Goal: Task Accomplishment & Management: Manage account settings

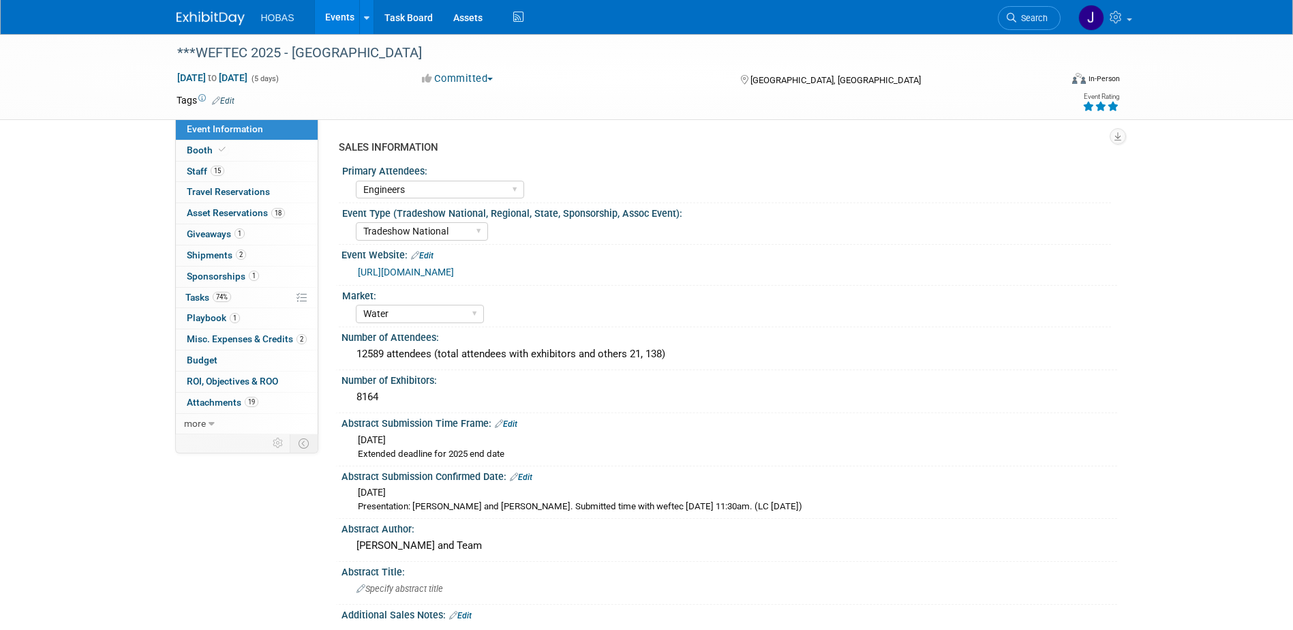
select select "Engineers"
select select "Tradeshow National"
select select "Water"
select select "Exhibiting and Sponsoring"
click at [220, 236] on span "Giveaways 1" at bounding box center [216, 233] width 58 height 11
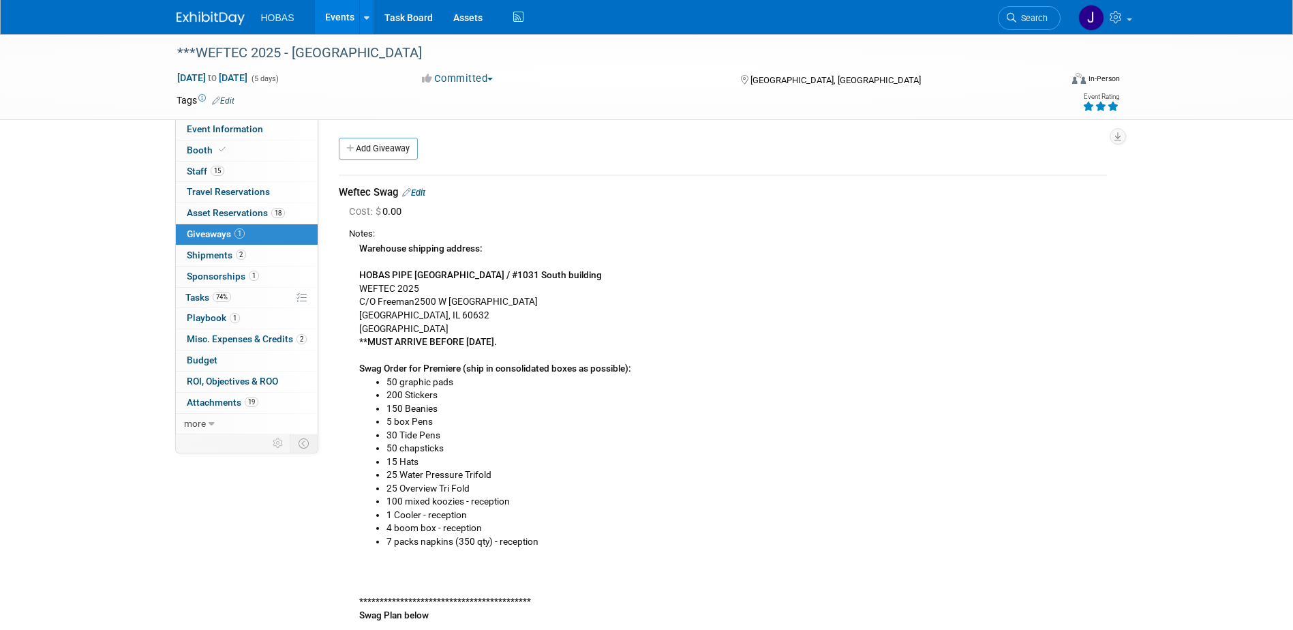
click at [423, 194] on link "Edit" at bounding box center [413, 192] width 23 height 10
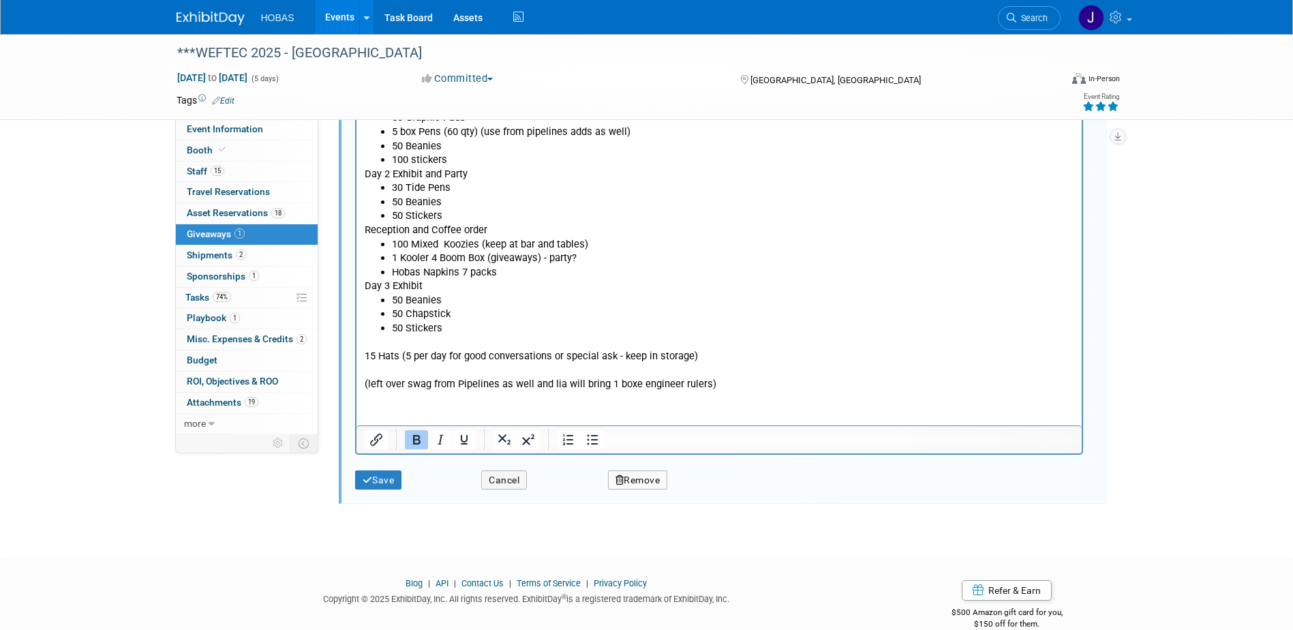
scroll to position [815, 0]
click at [407, 0] on html "**********" at bounding box center [718, 37] width 725 height 707
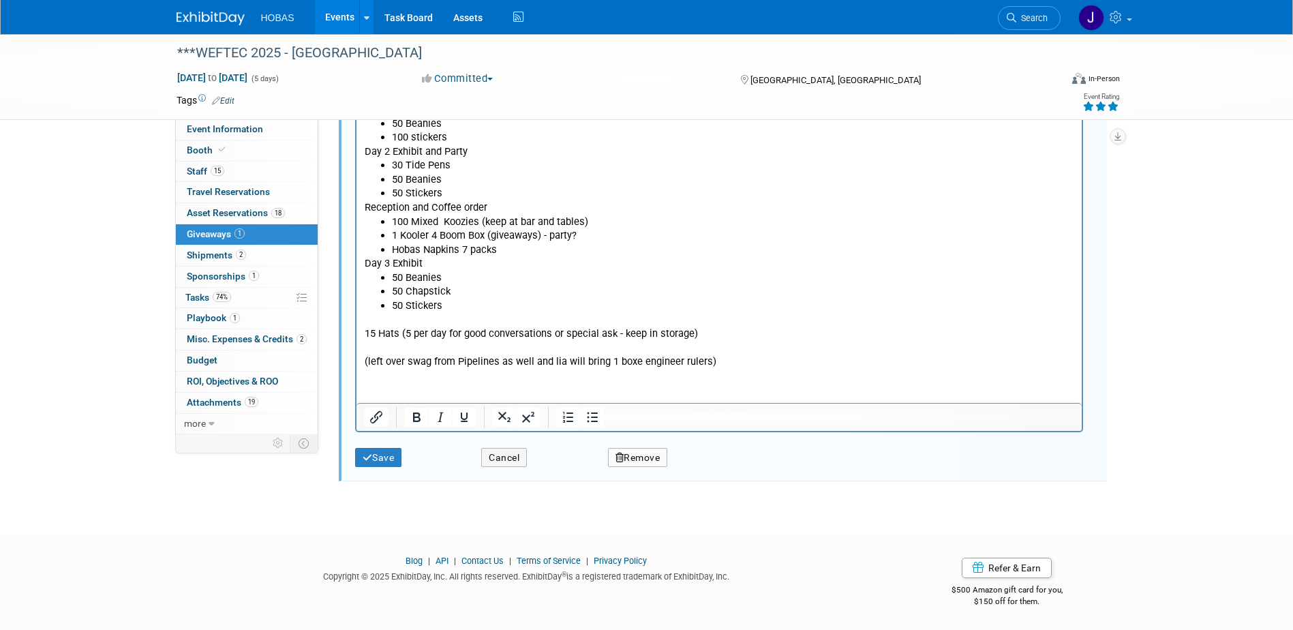
click at [409, 369] on html "**********" at bounding box center [718, 15] width 725 height 707
click at [727, 359] on p "15 Hats (5 per day for good conversations or special ask - keep in storage) (le…" at bounding box center [719, 341] width 710 height 56
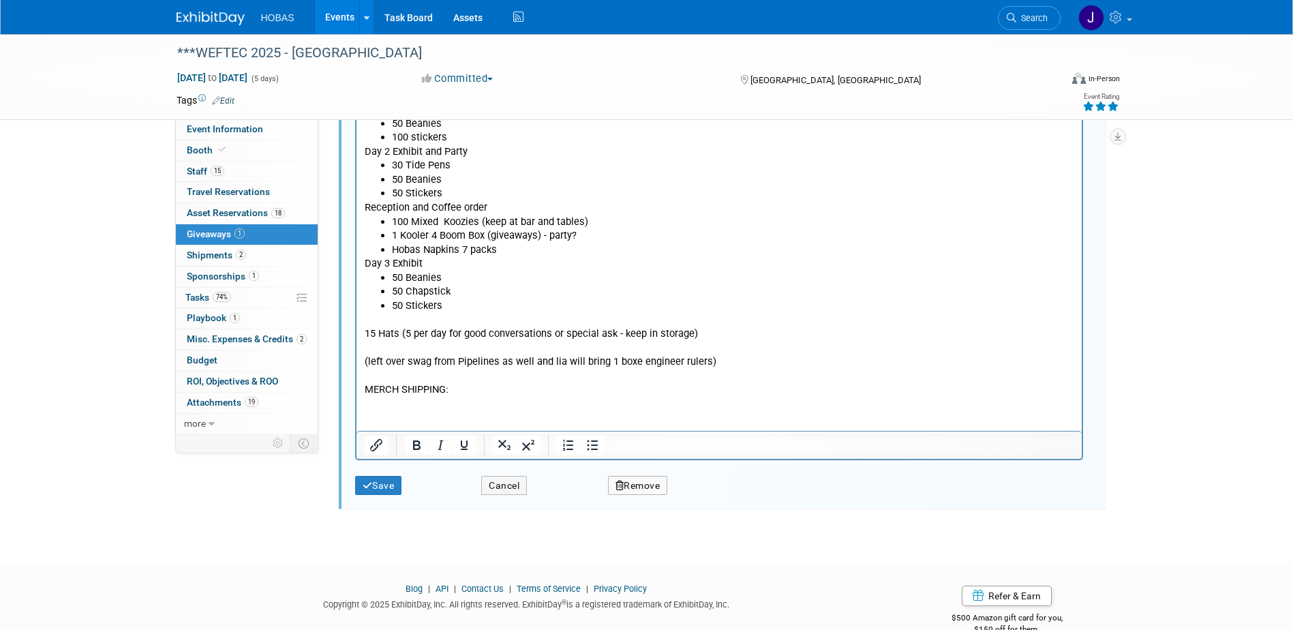
click at [451, 396] on html "**********" at bounding box center [718, 29] width 725 height 735
click at [431, 391] on p "MERCH SHIPPING:" at bounding box center [719, 389] width 710 height 14
drag, startPoint x: 456, startPoint y: 390, endPoint x: 367, endPoint y: 383, distance: 88.9
click at [367, 383] on p "MERCH TRACKING:" at bounding box center [719, 389] width 710 height 14
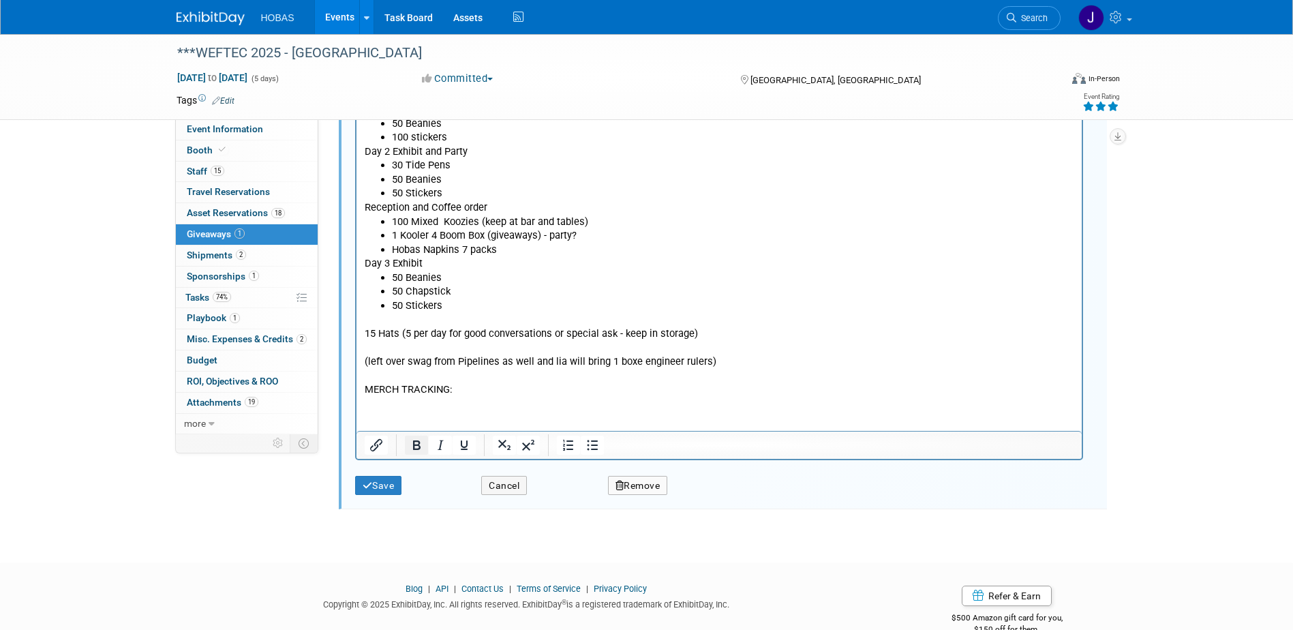
click at [417, 443] on icon "Bold" at bounding box center [416, 445] width 16 height 16
click at [462, 393] on p "MERCH TRACKING:" at bounding box center [719, 389] width 710 height 14
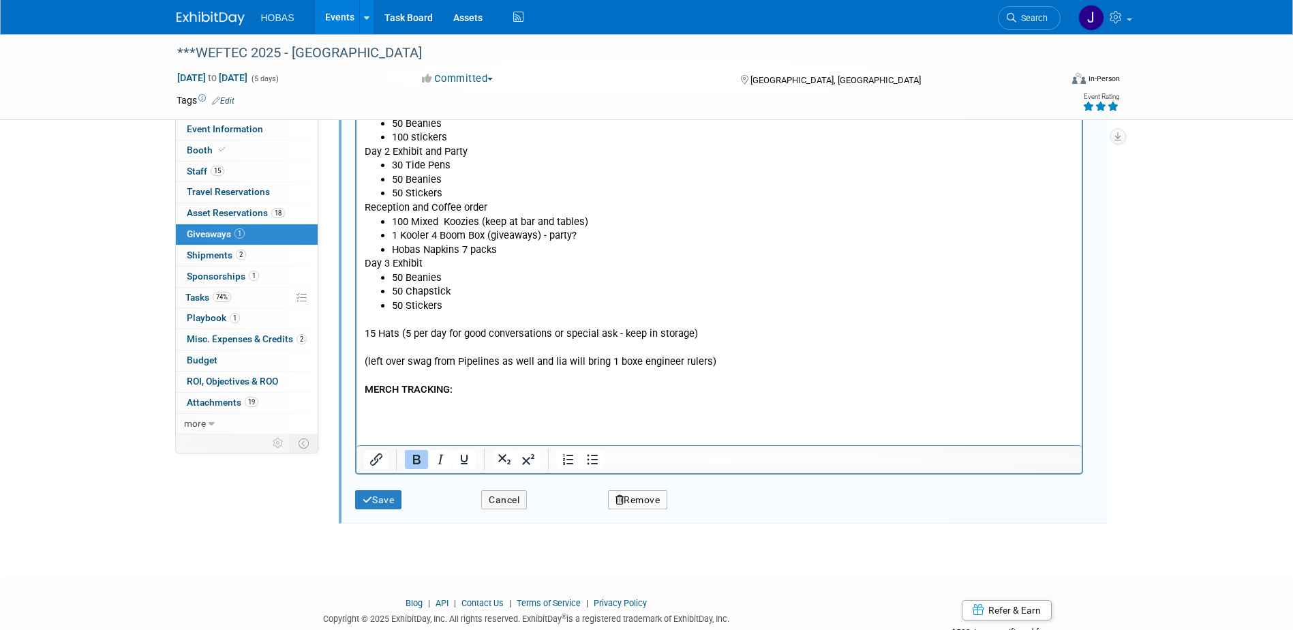
click at [455, 411] on html "**********" at bounding box center [718, 36] width 725 height 749
click at [489, 406] on p "1ZR8925V0399549060" at bounding box center [719, 404] width 710 height 14
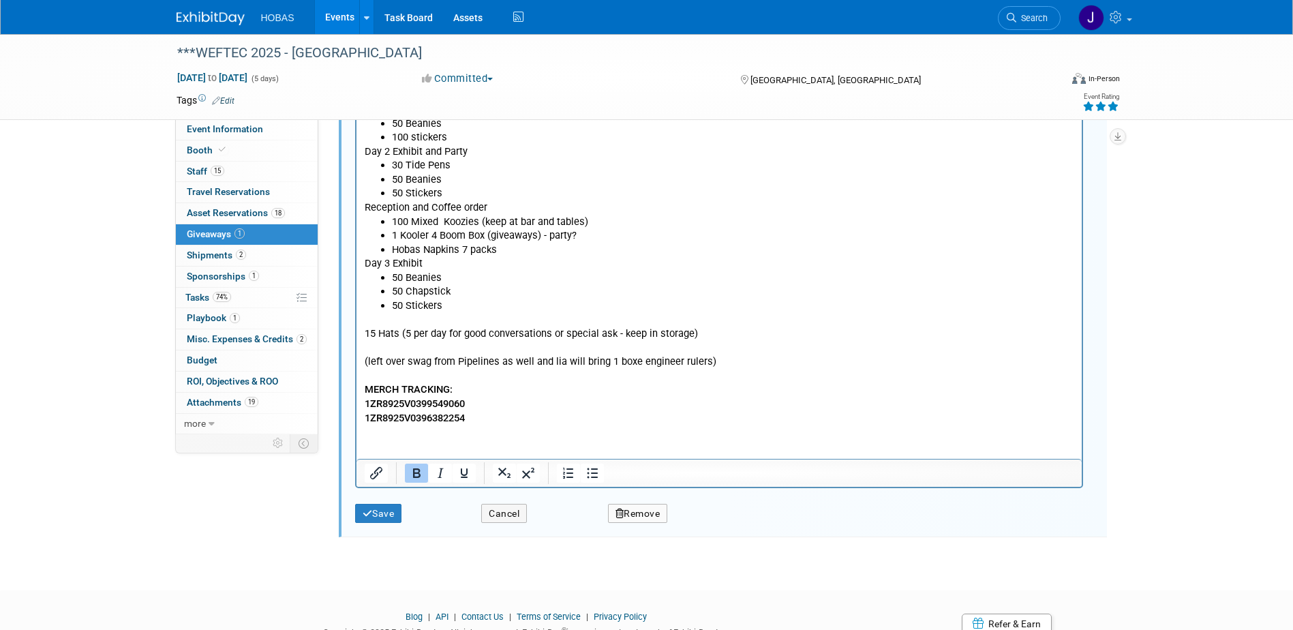
click at [500, 425] on html "**********" at bounding box center [718, 43] width 725 height 763
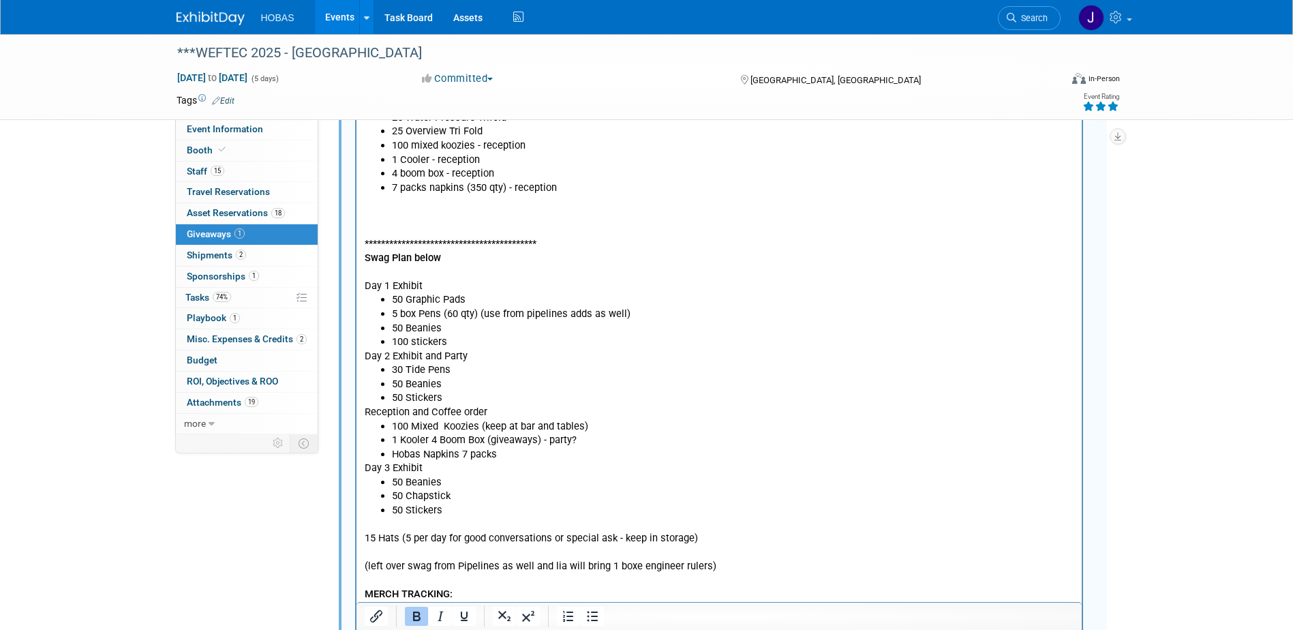
scroll to position [907, 0]
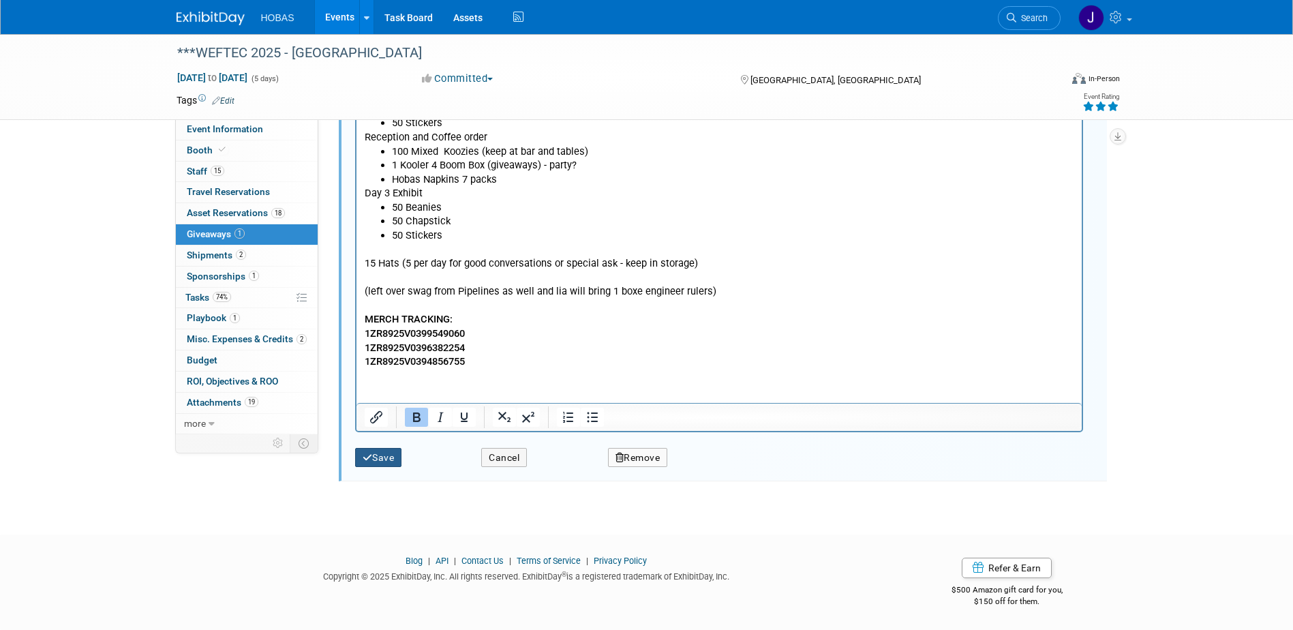
click at [375, 464] on button "Save" at bounding box center [378, 458] width 47 height 20
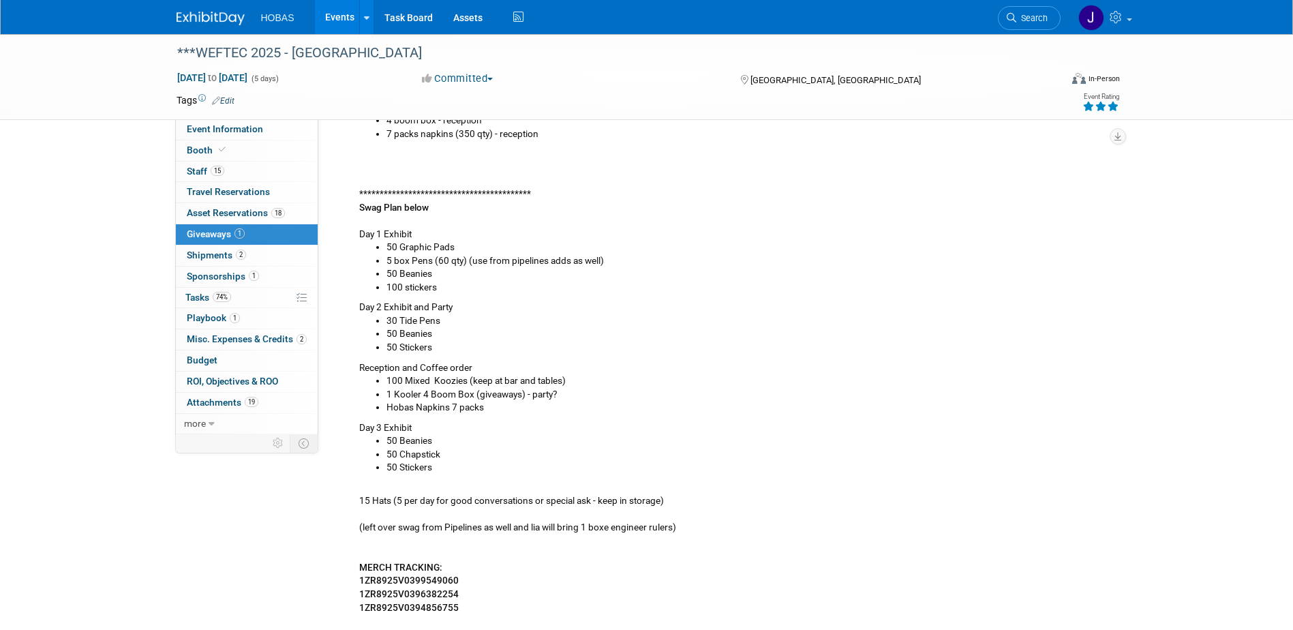
scroll to position [554, 0]
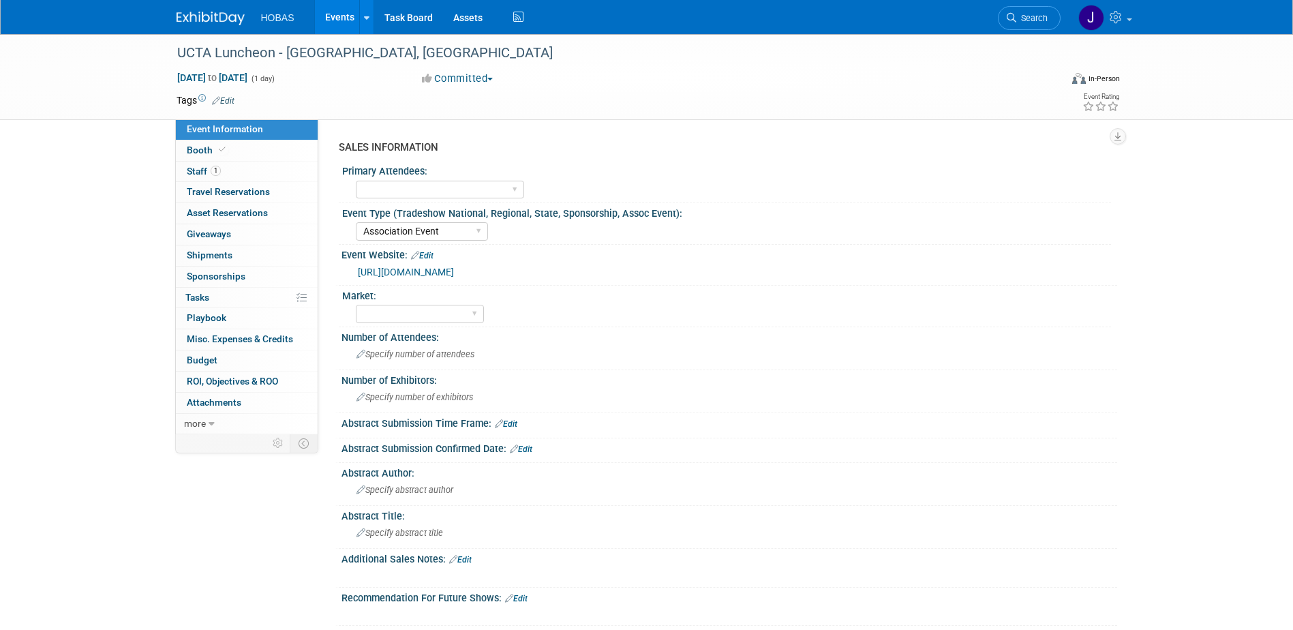
select select "Association Event"
select select "Attending only"
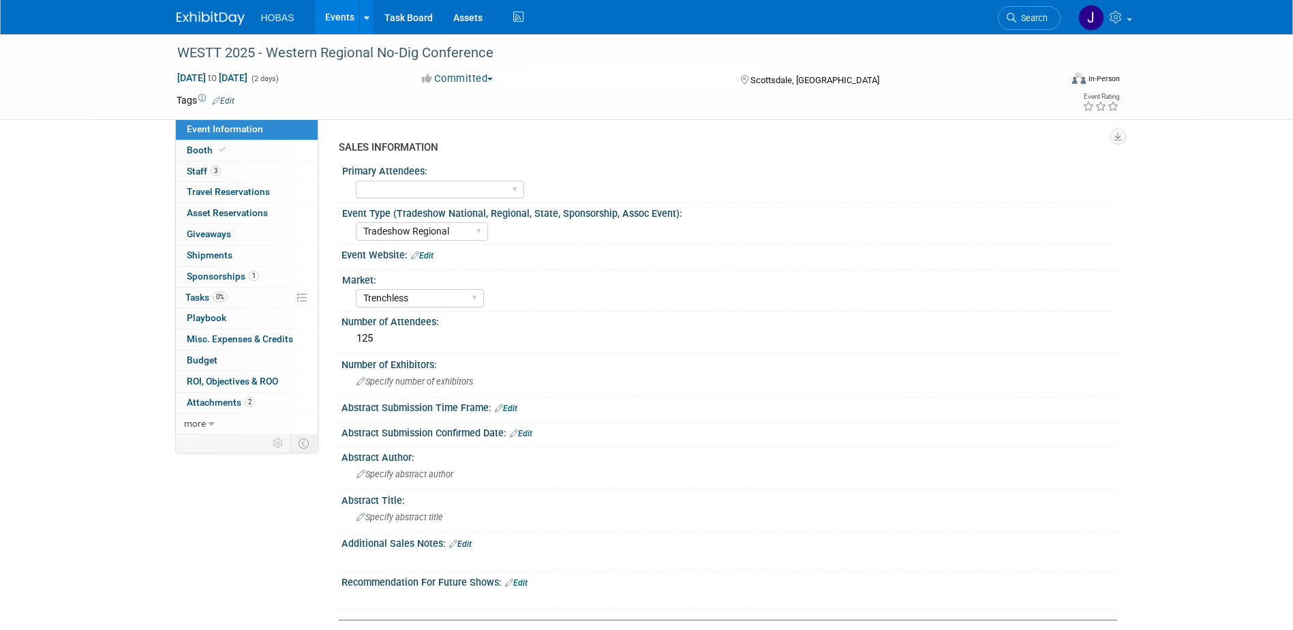
select select "Tradeshow Regional"
select select "Trenchless"
select select "Exhibiting and Sponsoring"
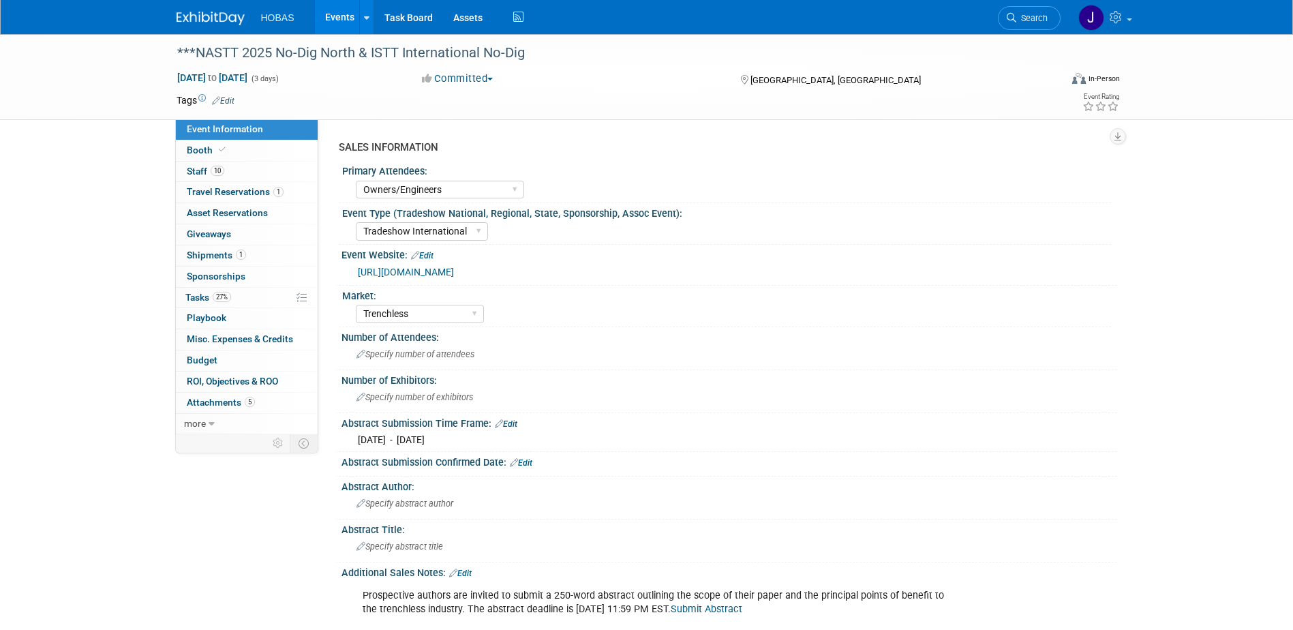
select select "Owners/Engineers"
select select "Tradeshow International"
select select "Trenchless"
select select "Exhibiting"
click at [237, 254] on span "1" at bounding box center [241, 254] width 10 height 10
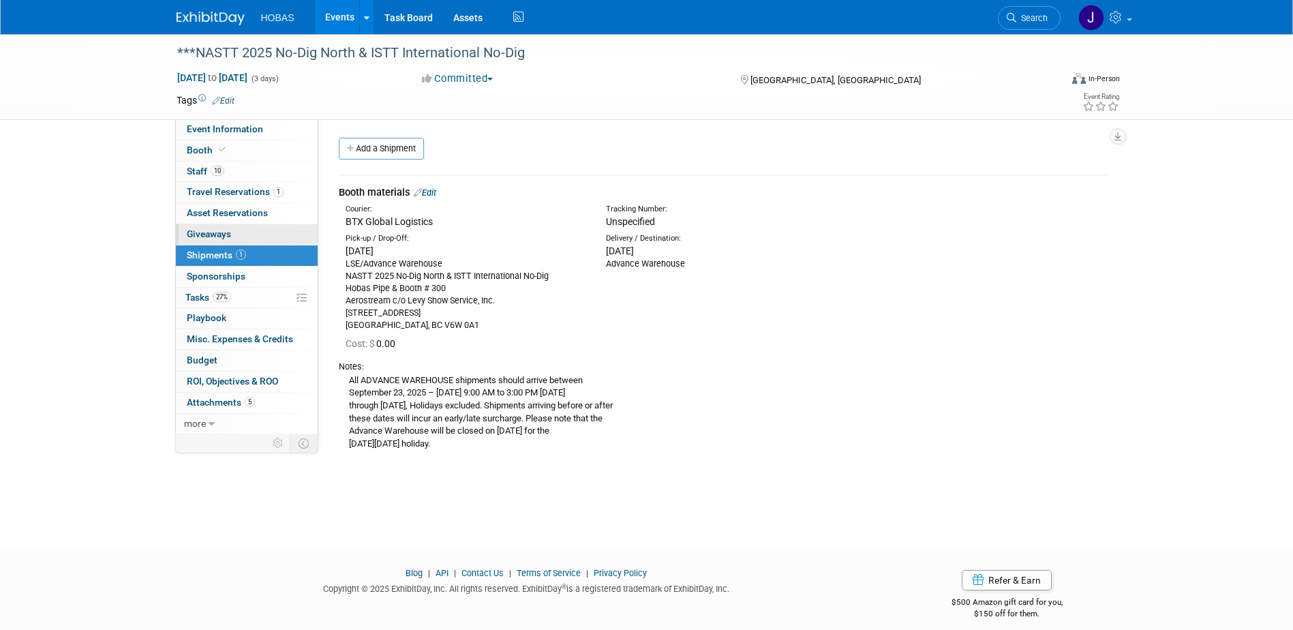
click at [216, 229] on span "Giveaways 0" at bounding box center [209, 233] width 44 height 11
